Goal: Task Accomplishment & Management: Complete application form

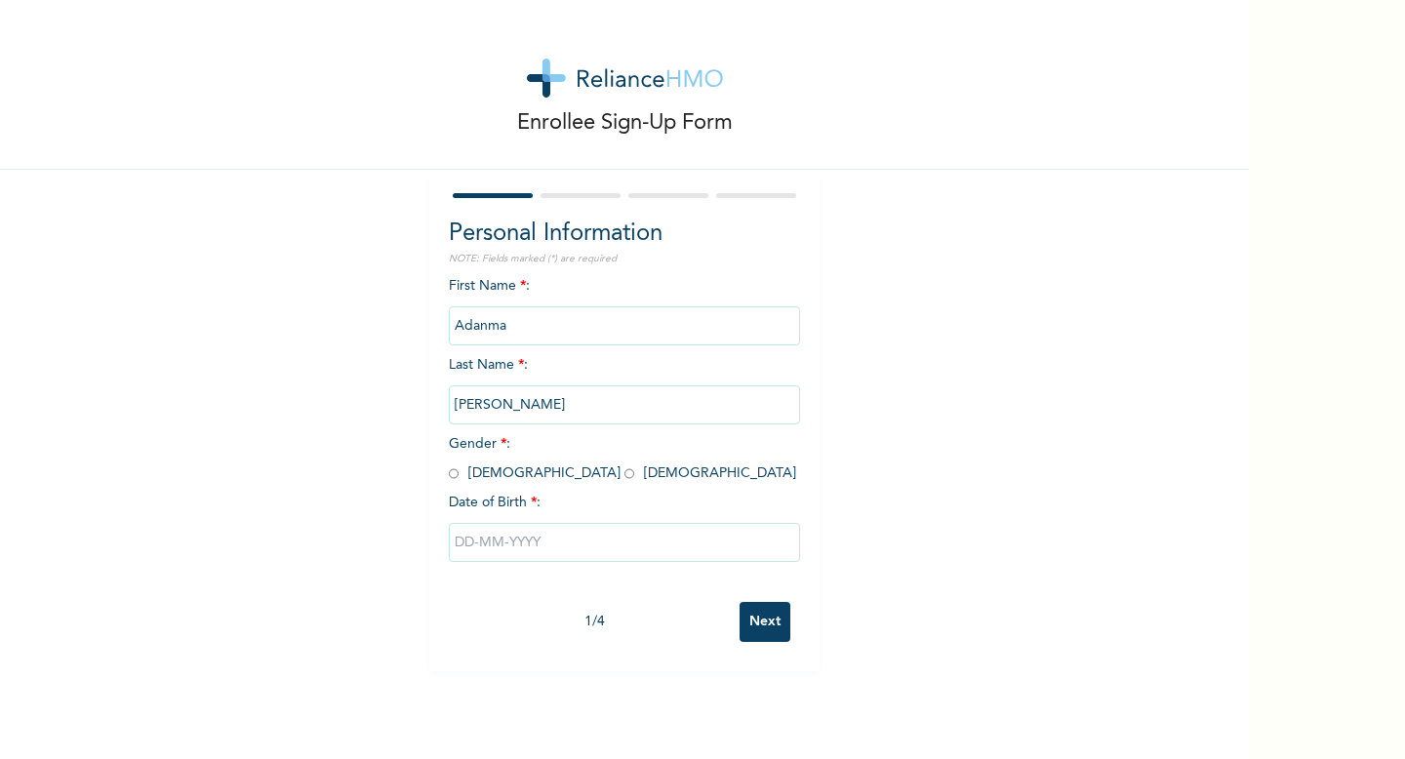
click at [624, 475] on input "radio" at bounding box center [629, 473] width 10 height 19
radio input "true"
click at [500, 538] on input "text" at bounding box center [624, 542] width 351 height 39
select select "7"
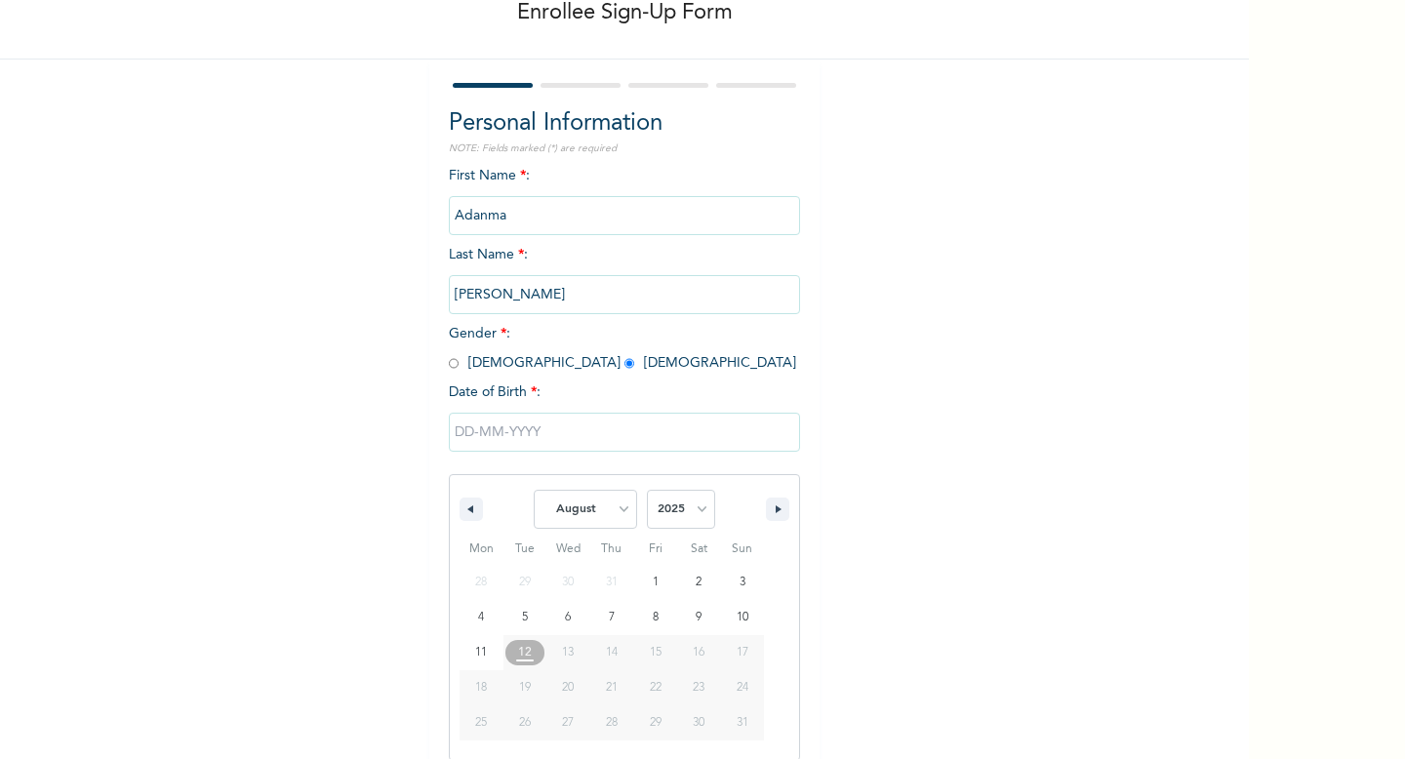
scroll to position [112, 0]
type input "[DATE]"
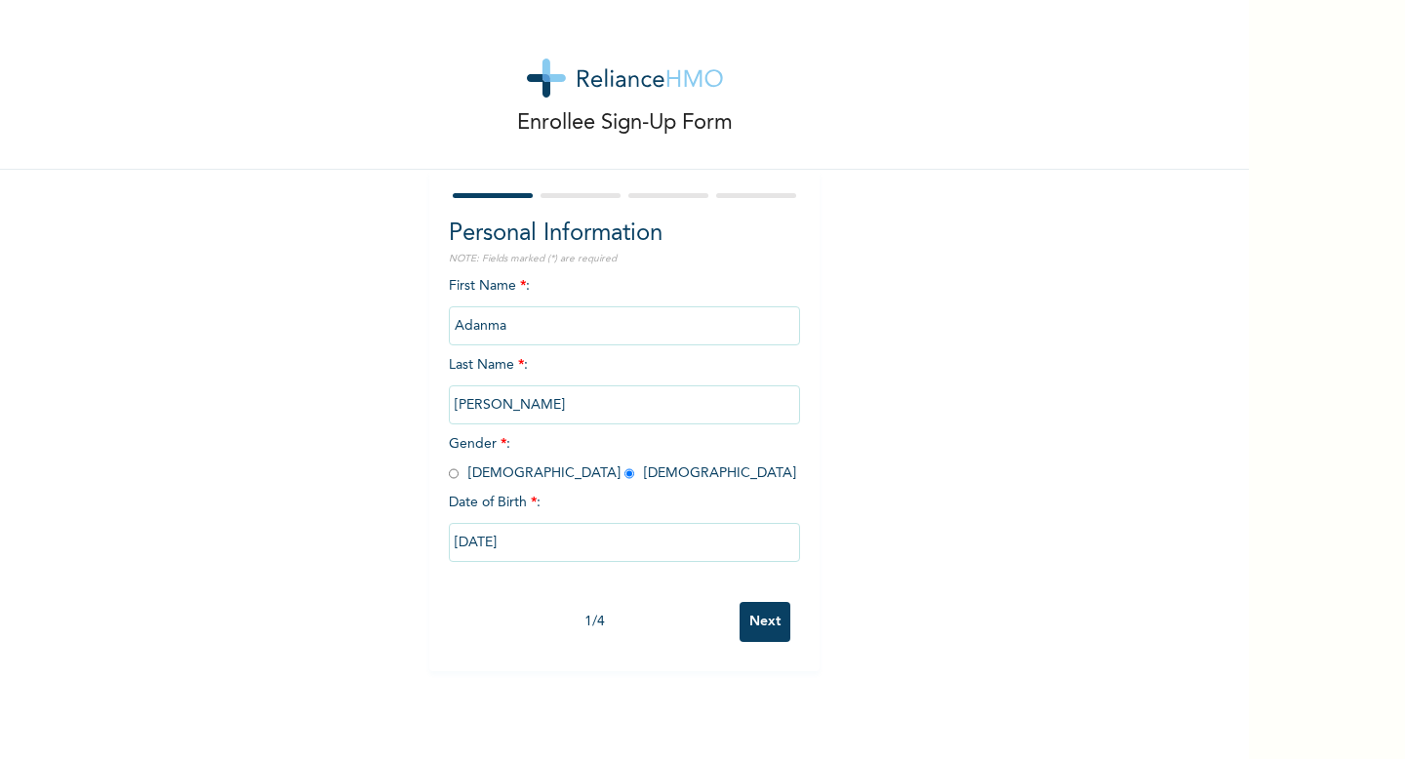
click at [581, 548] on input "[DATE]" at bounding box center [624, 542] width 351 height 39
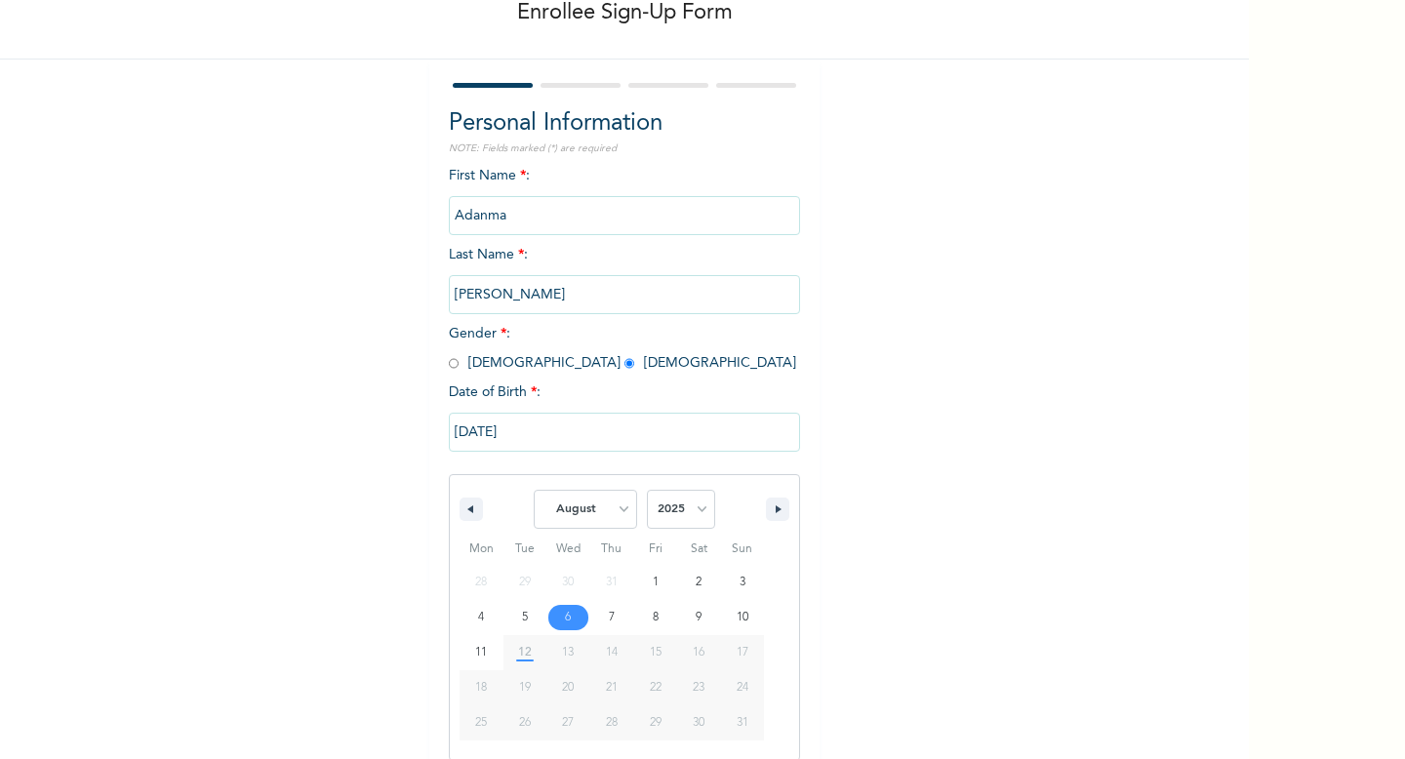
scroll to position [112, 0]
click at [605, 512] on select "January February March April May June July August September October November De…" at bounding box center [585, 507] width 103 height 39
select select "4"
click at [674, 502] on select "2025 2024 2023 2022 2021 2020 2019 2018 2017 2016 2015 2014 2013 2012 2011 2010…" at bounding box center [681, 507] width 68 height 39
select select "1990"
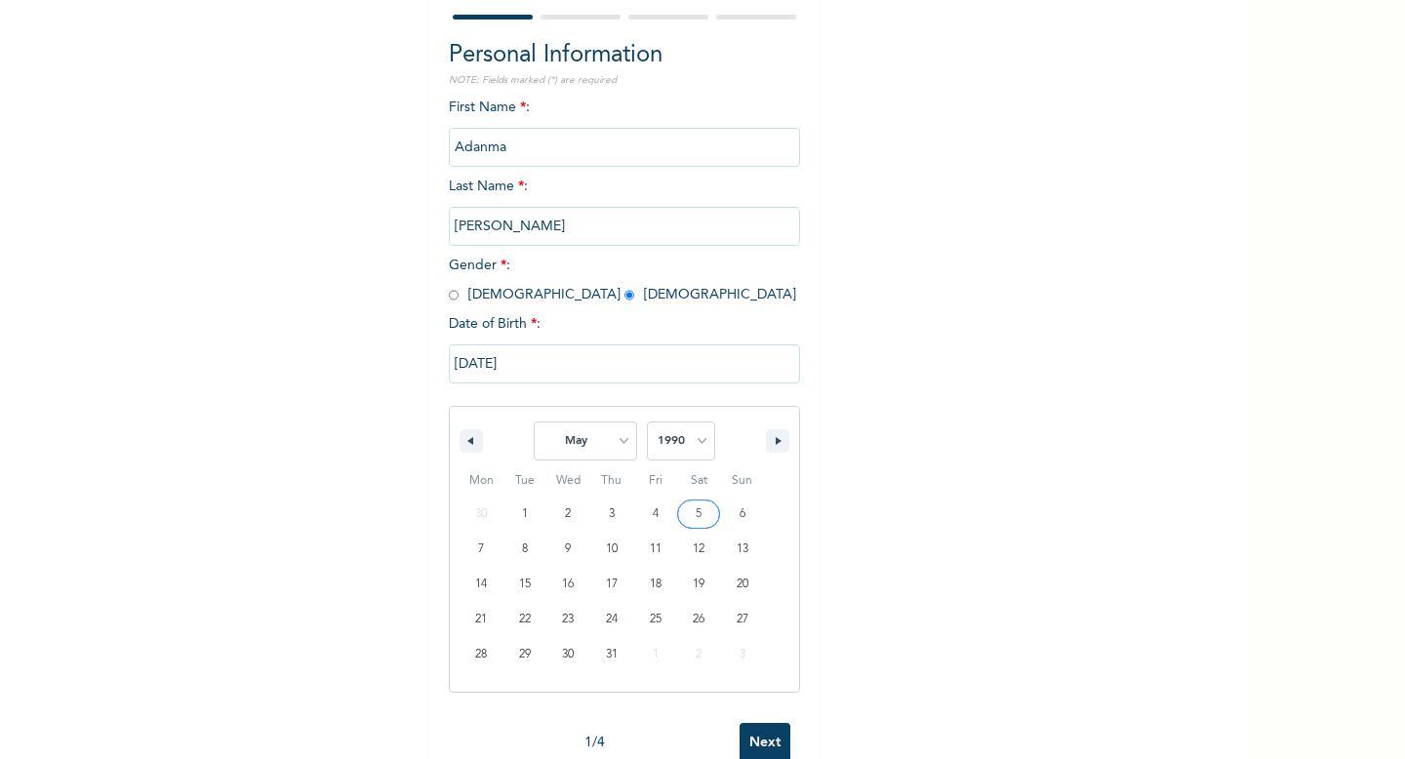
scroll to position [212, 0]
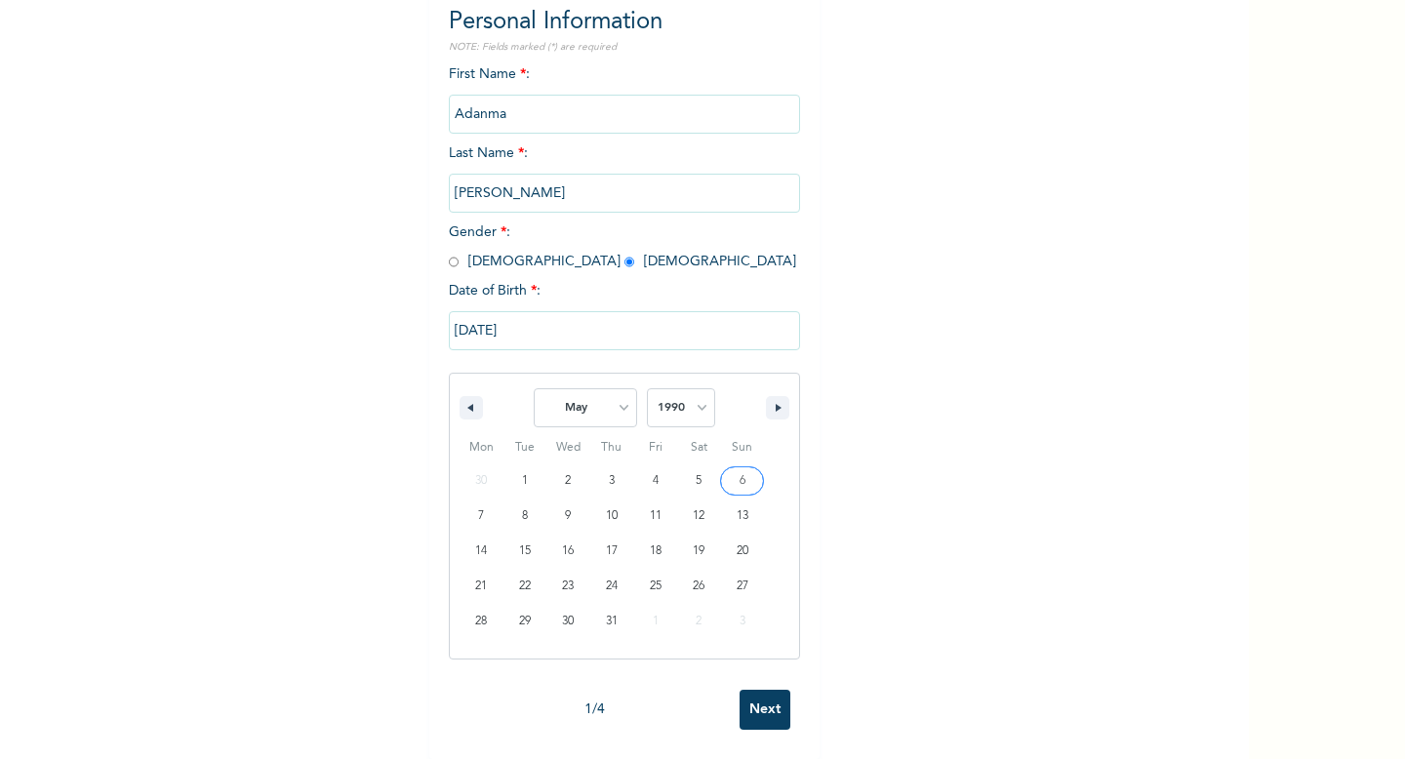
type input "[DATE]"
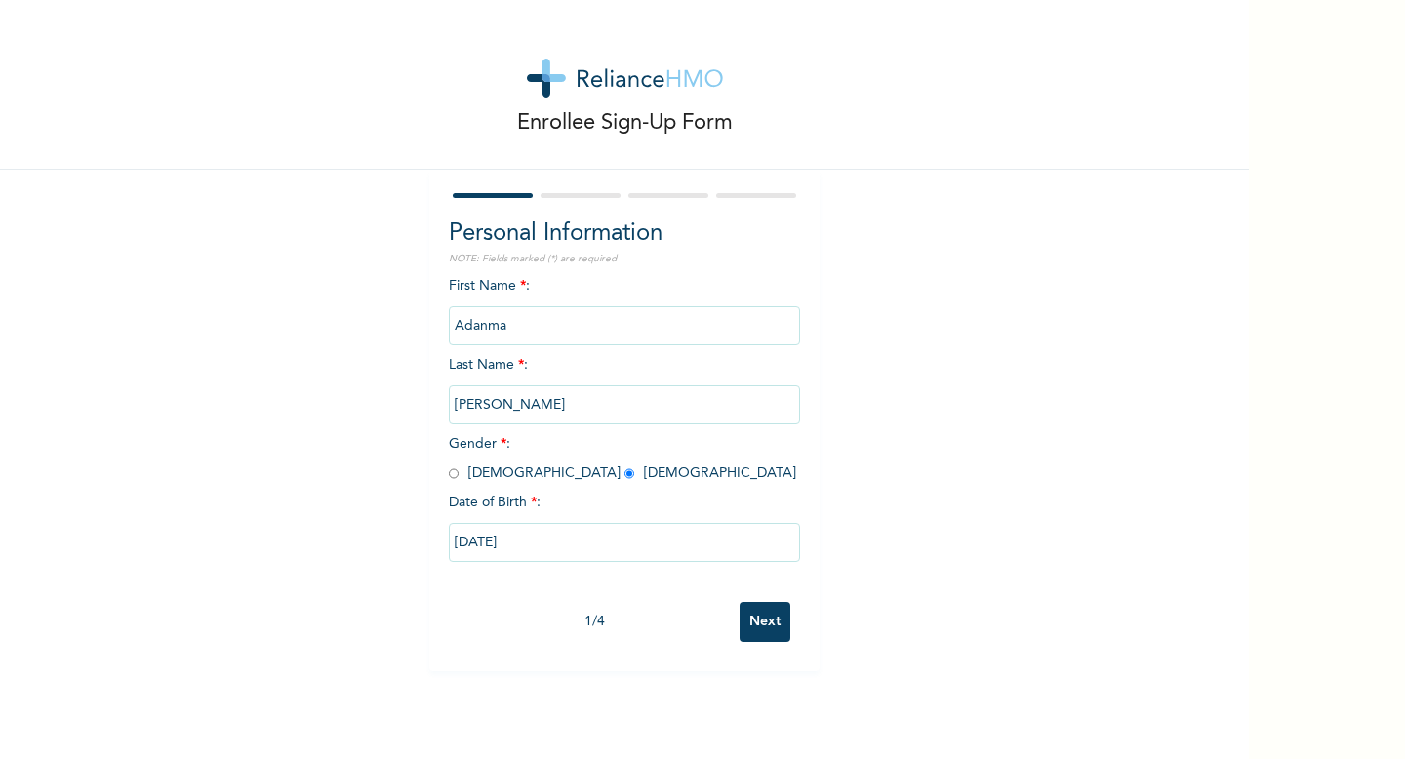
scroll to position [0, 0]
click at [766, 621] on input "Next" at bounding box center [765, 622] width 51 height 40
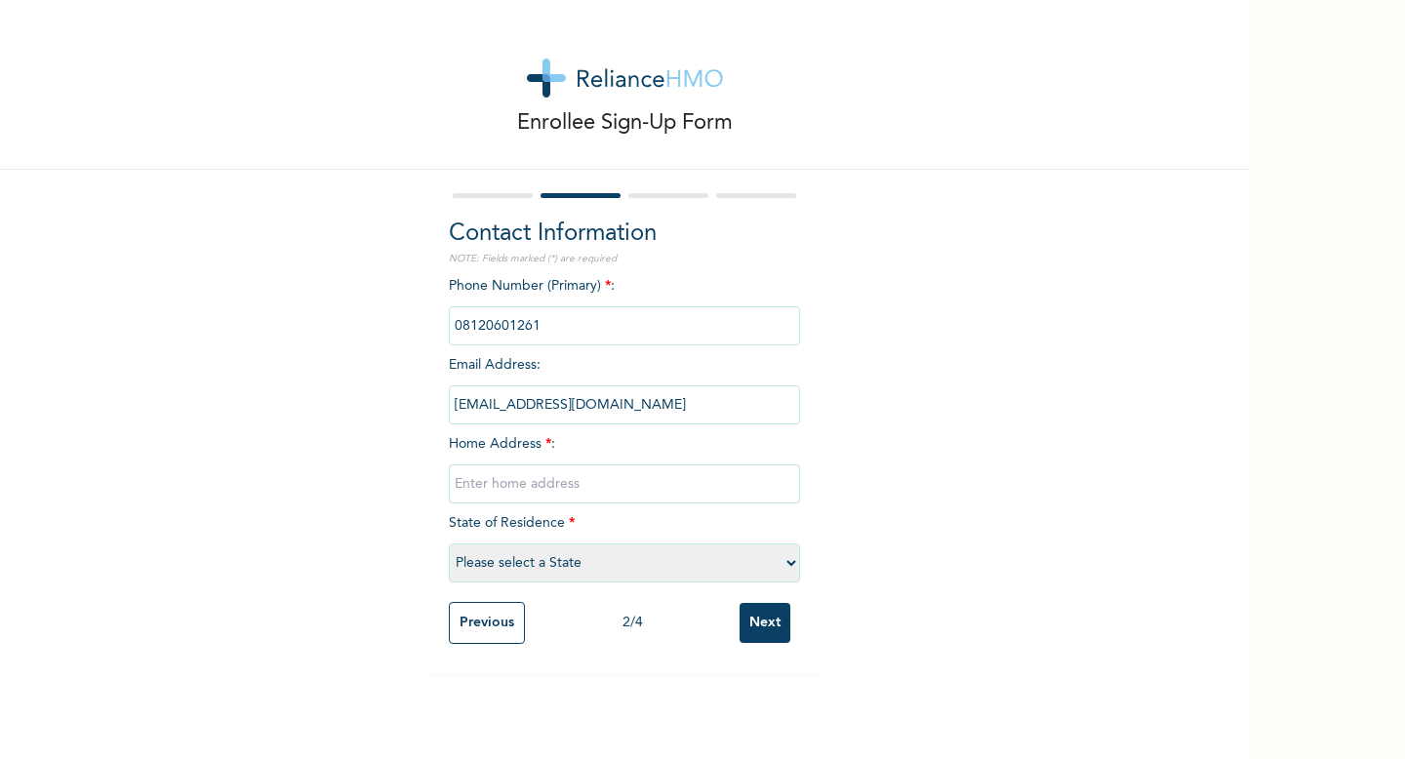
click at [660, 496] on input "text" at bounding box center [624, 483] width 351 height 39
type input "Plot [STREET_ADDRESS]"
click at [621, 566] on select "Please select a State [PERSON_NAME] (FCT) [PERSON_NAME] Ibom [GEOGRAPHIC_DATA] …" at bounding box center [624, 562] width 351 height 39
select select "15"
click at [753, 682] on div "Enrollee Sign-Up Form Contact Information NOTE: Fields marked (*) are required …" at bounding box center [624, 379] width 1249 height 759
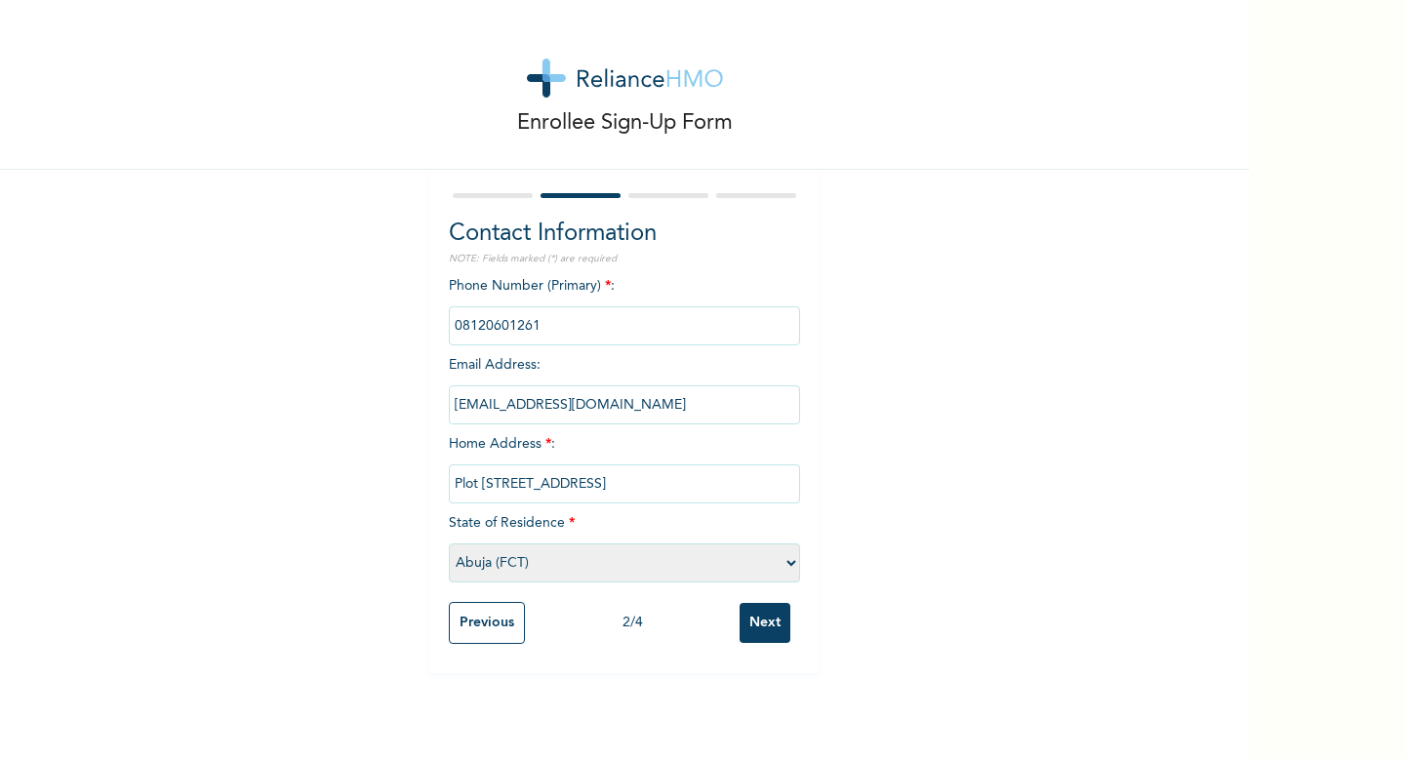
click at [777, 631] on input "Next" at bounding box center [765, 623] width 51 height 40
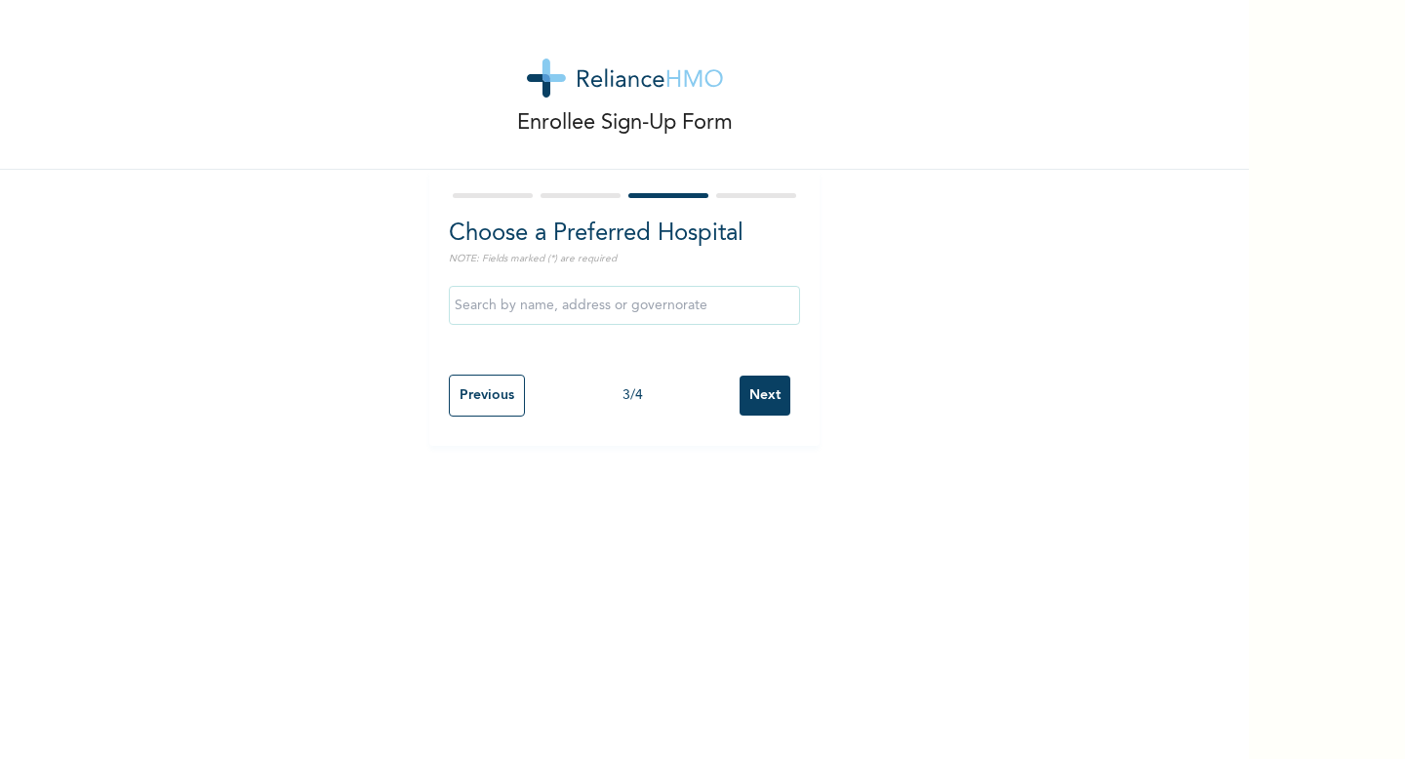
click at [702, 307] on input "text" at bounding box center [624, 305] width 351 height 39
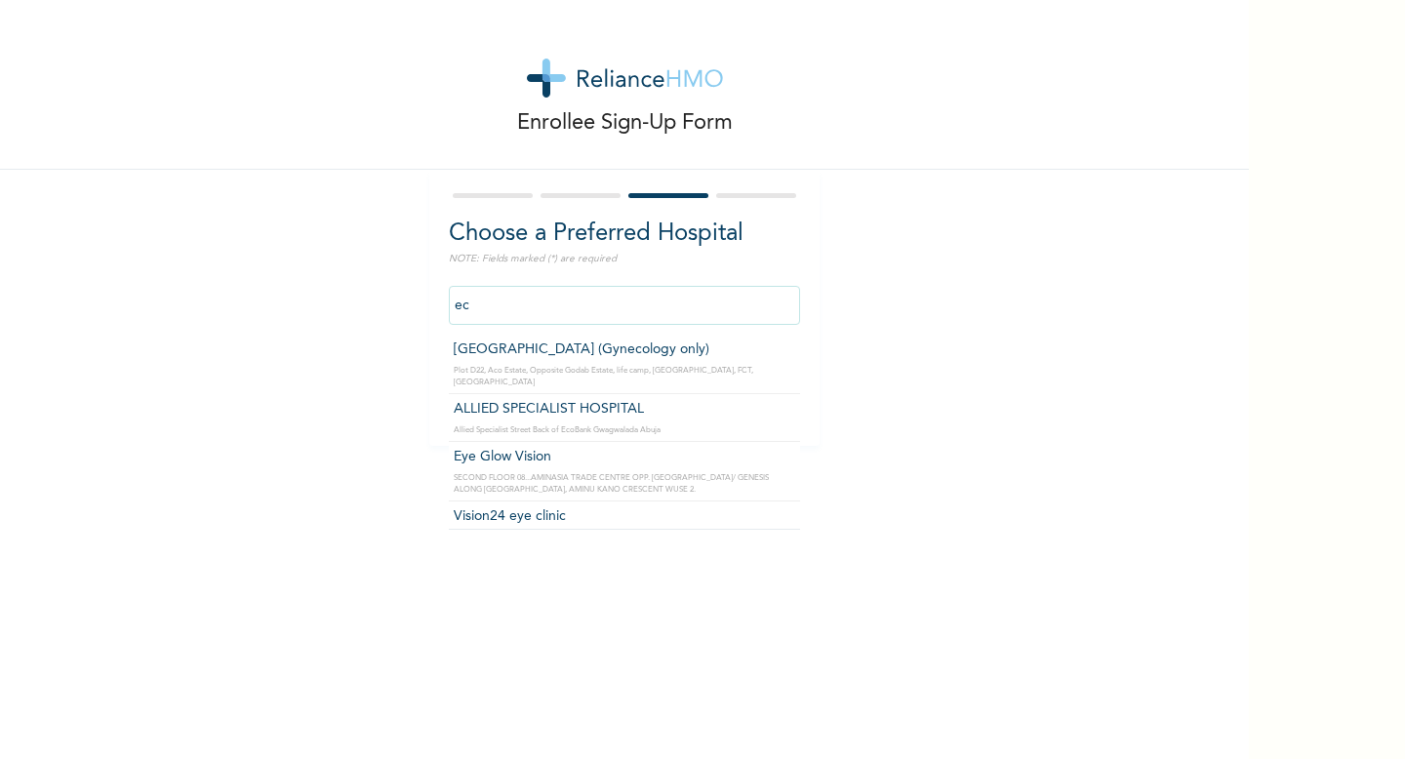
type input "e"
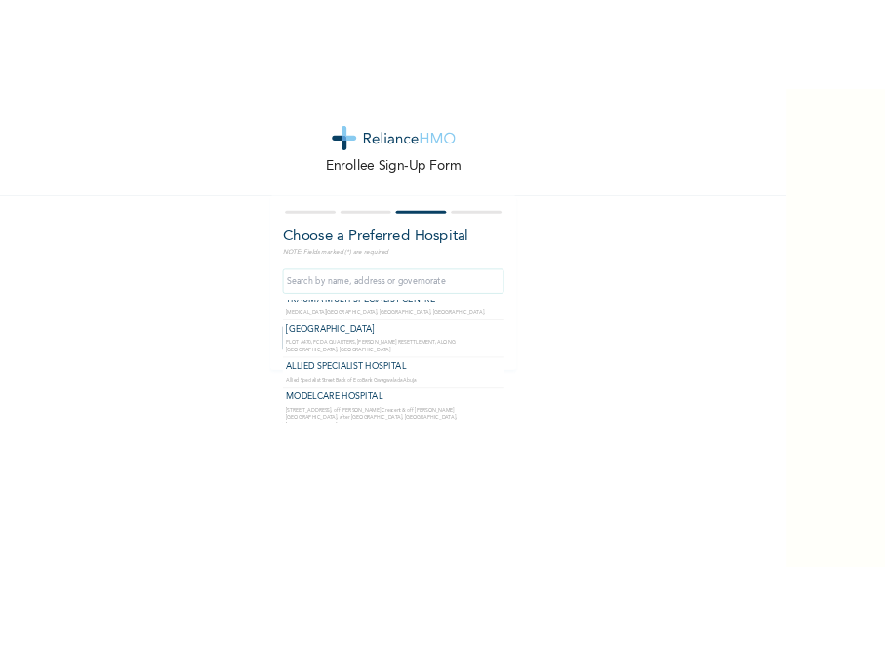
scroll to position [1474, 0]
